Goal: Task Accomplishment & Management: Manage account settings

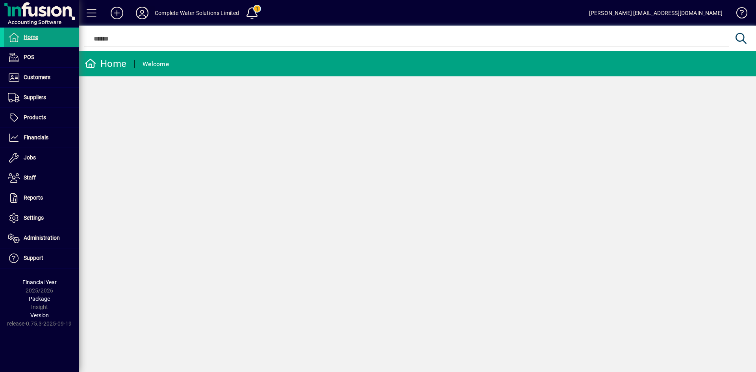
click at [142, 12] on icon at bounding box center [142, 13] width 16 height 13
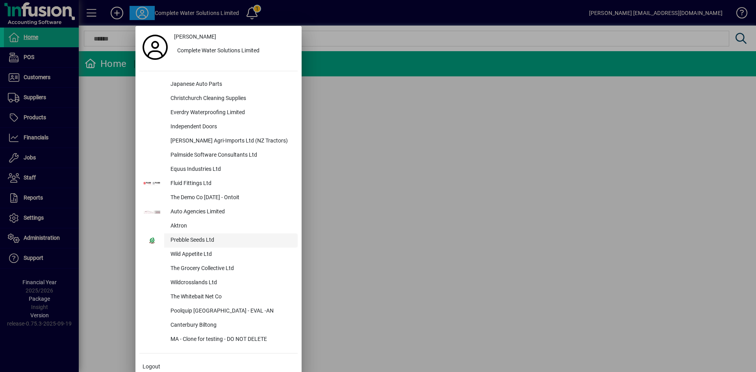
click at [198, 241] on div "Prebble Seeds Ltd" at bounding box center [231, 241] width 134 height 14
